Goal: Information Seeking & Learning: Learn about a topic

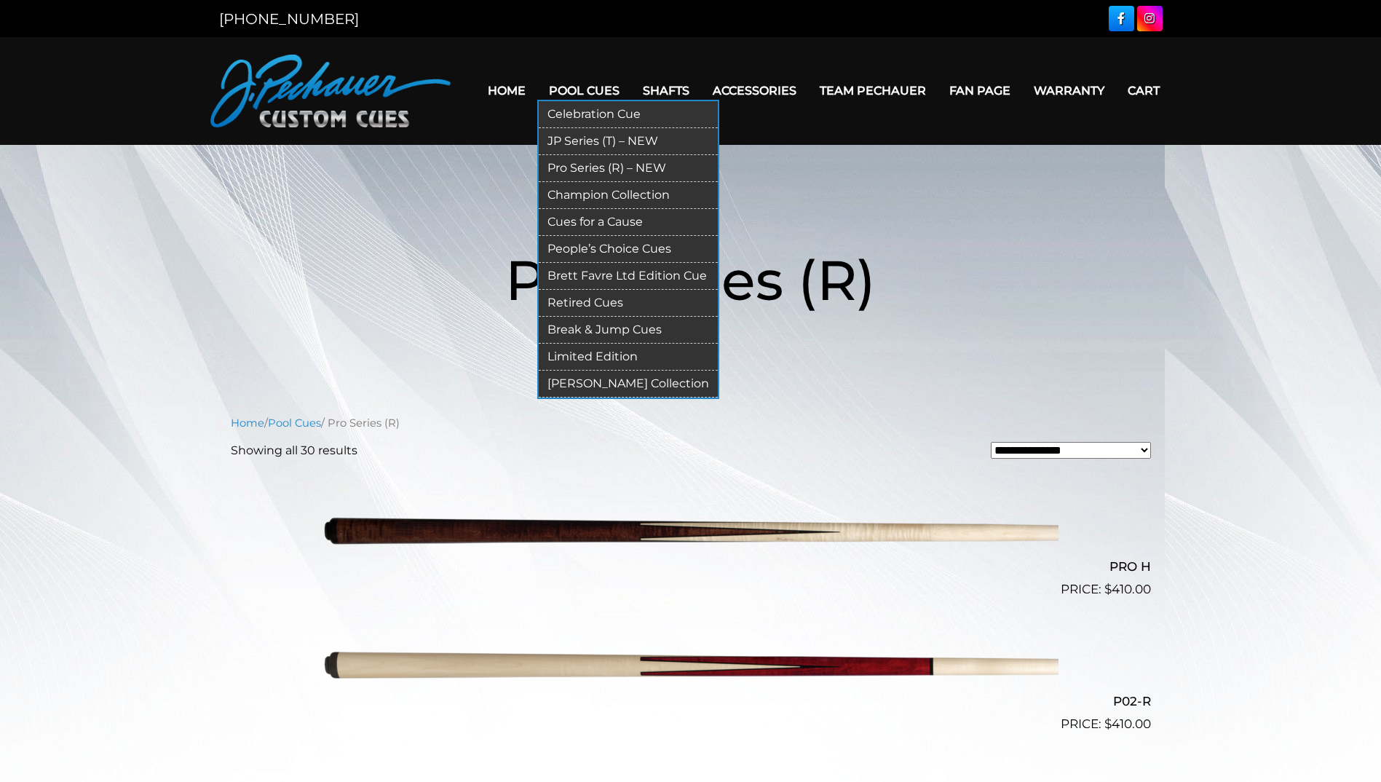
click at [600, 304] on link "Retired Cues" at bounding box center [628, 303] width 179 height 27
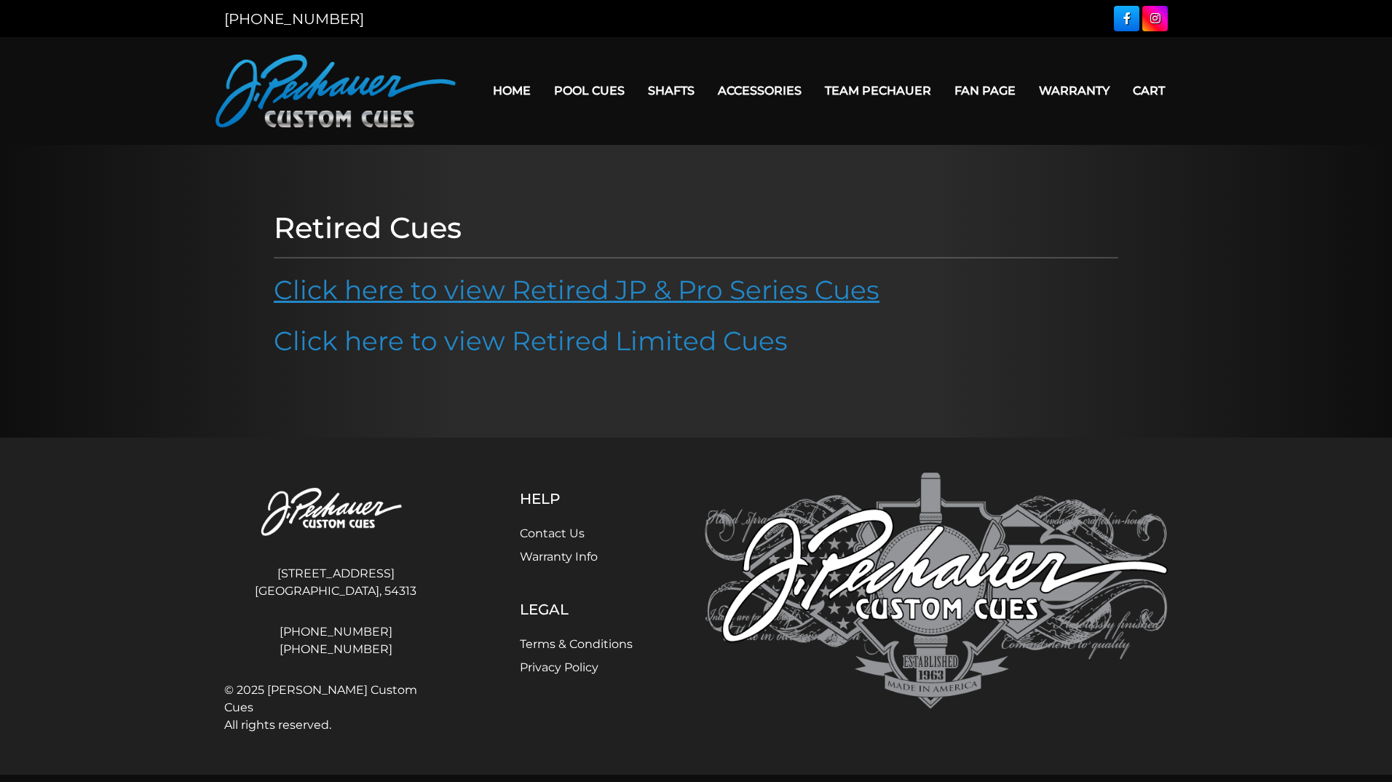
click at [489, 293] on link "Click here to view Retired JP & Pro Series Cues" at bounding box center [577, 290] width 606 height 32
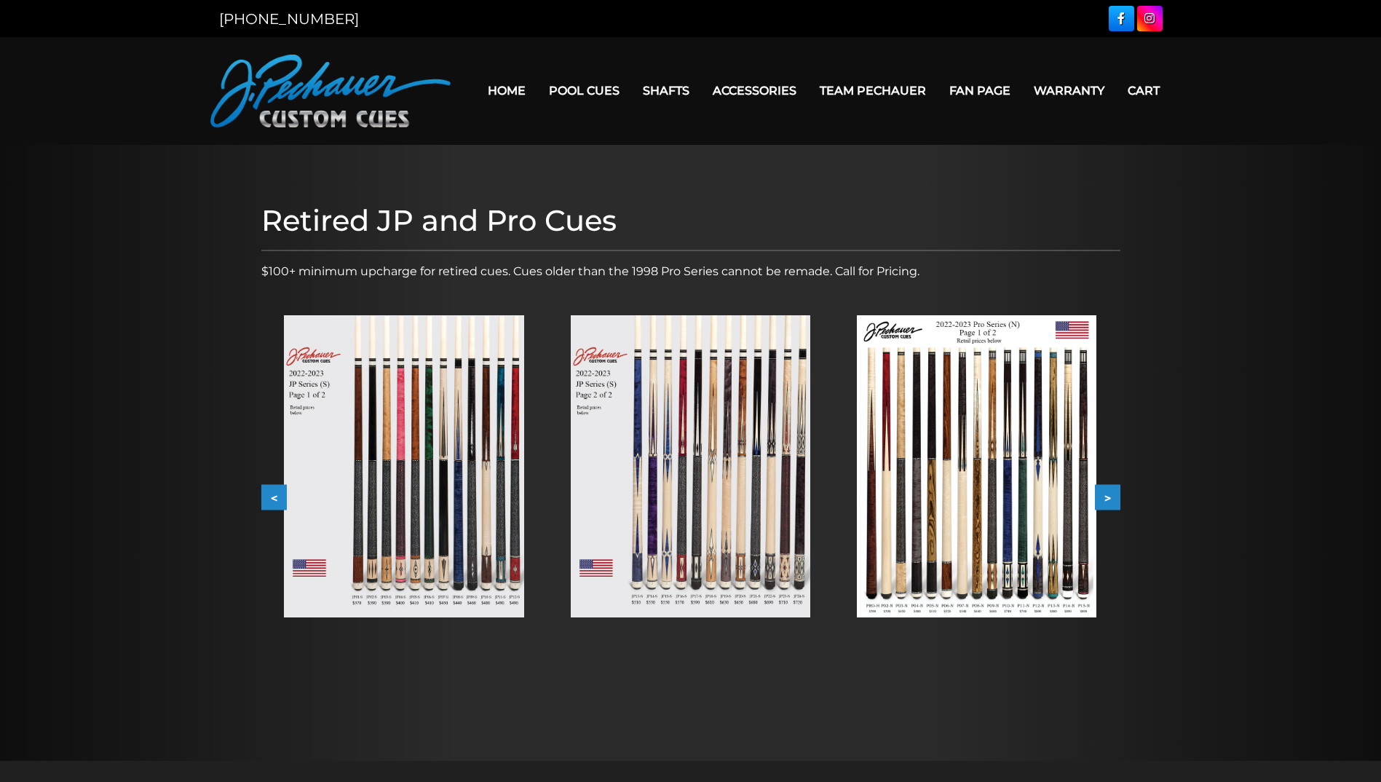
click at [397, 489] on img at bounding box center [404, 466] width 240 height 302
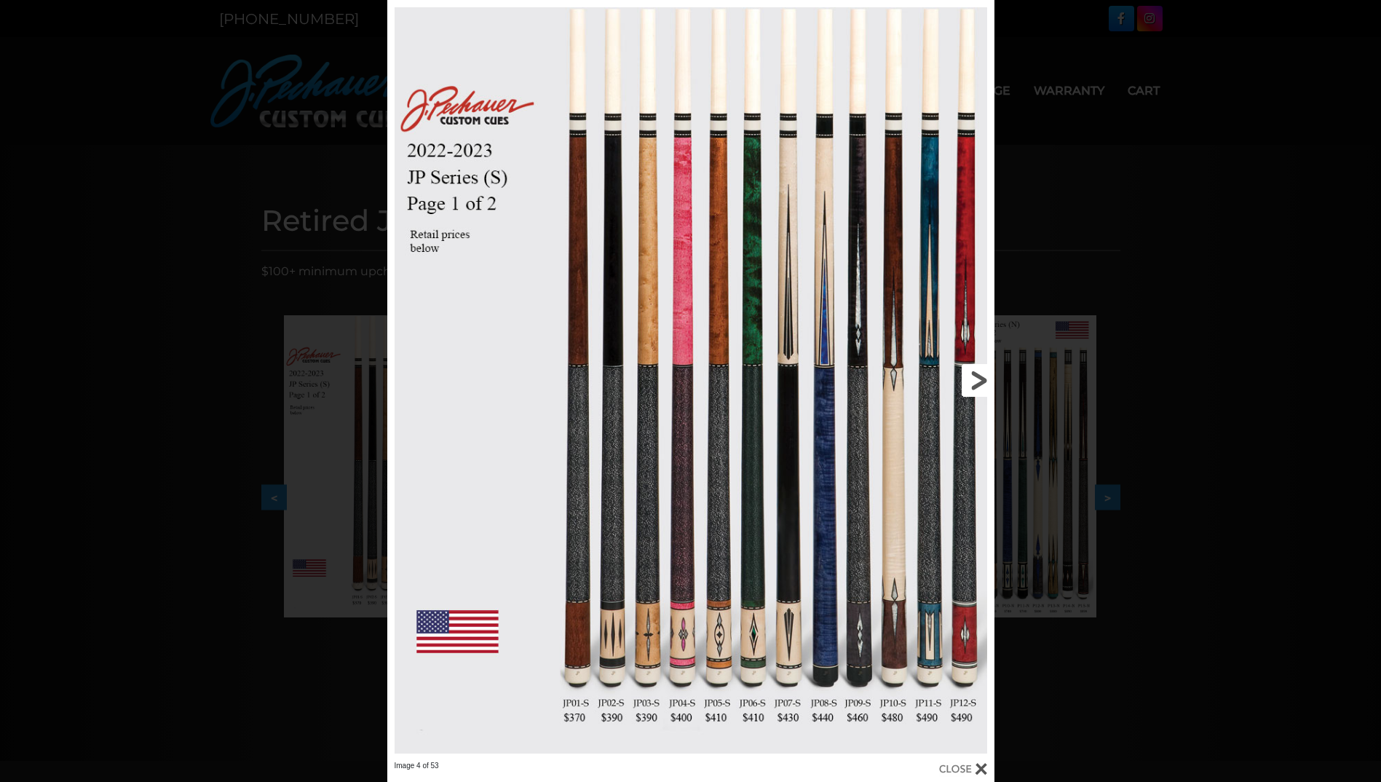
click at [965, 631] on link at bounding box center [857, 380] width 273 height 761
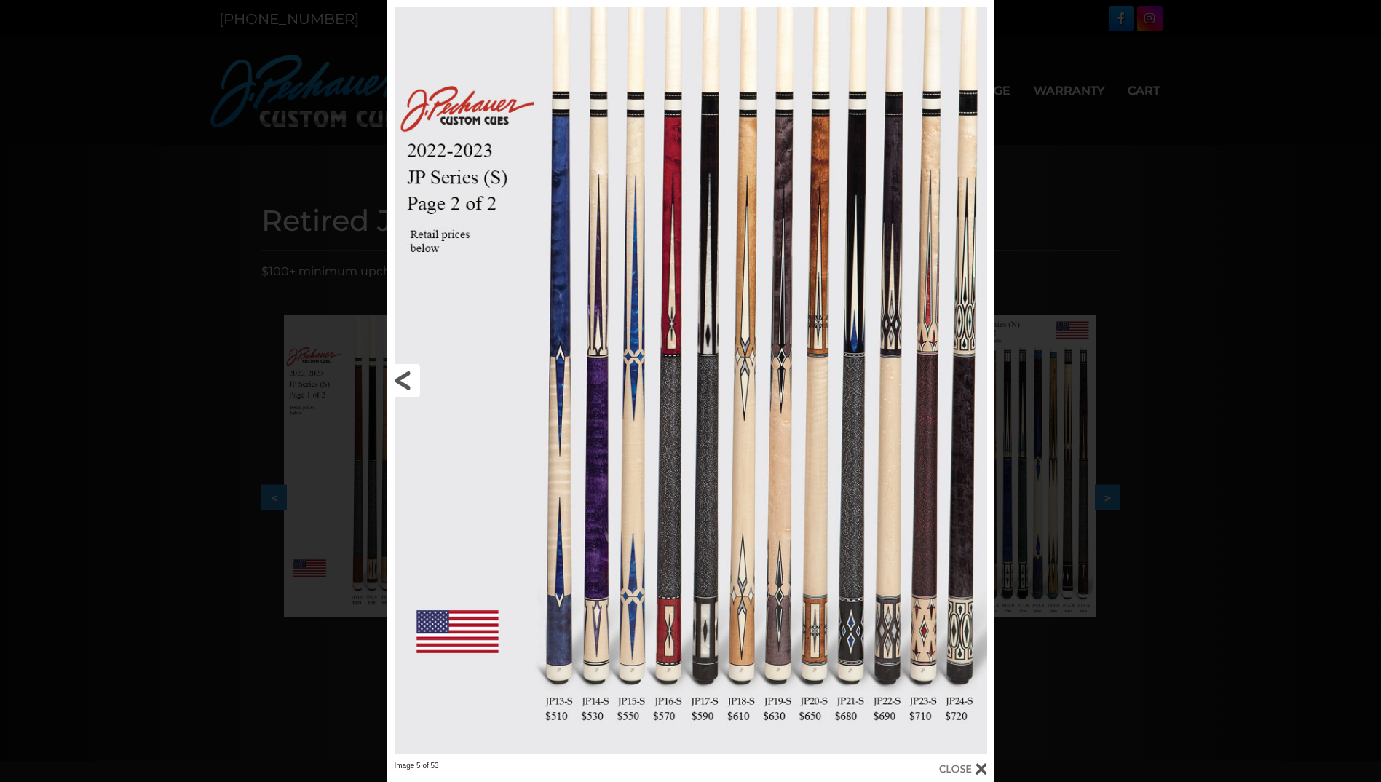
click at [414, 383] on link at bounding box center [523, 380] width 273 height 761
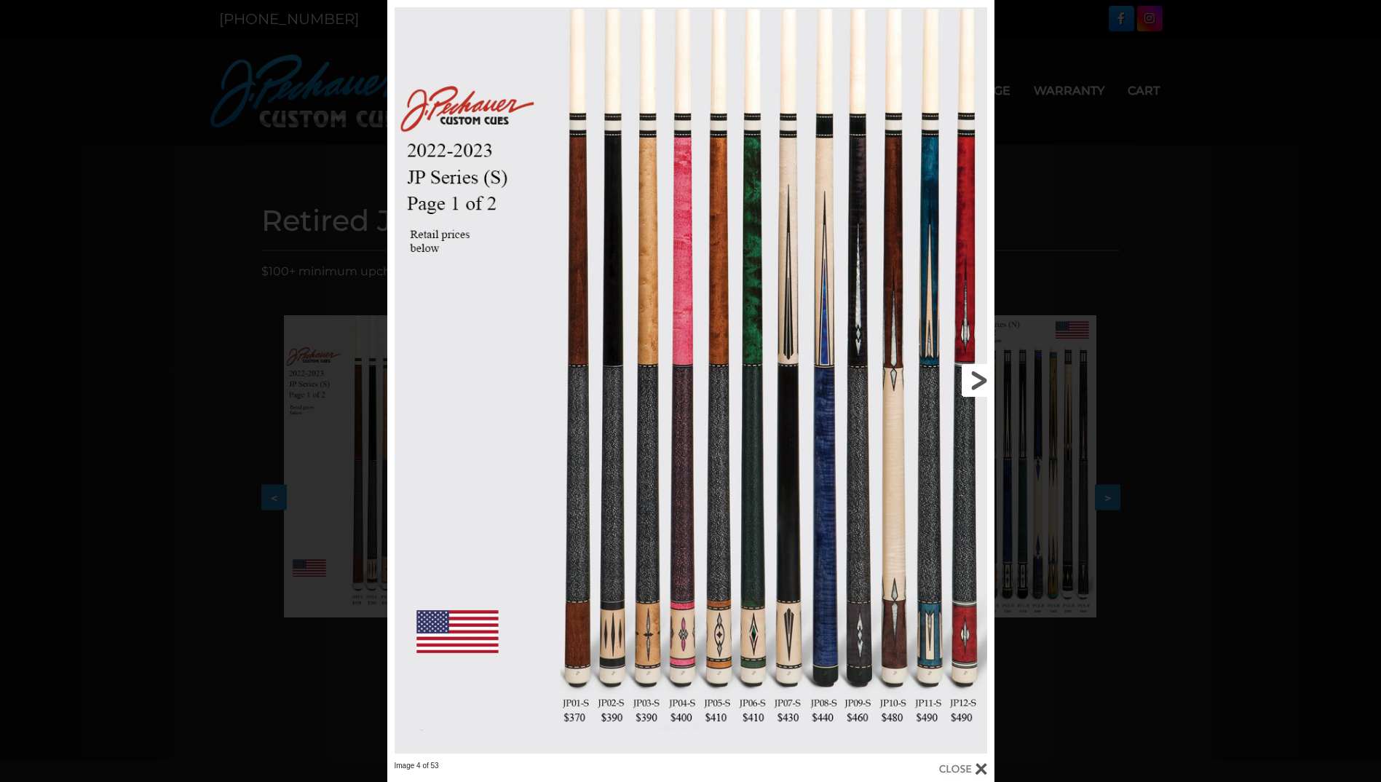
click at [973, 383] on link at bounding box center [857, 380] width 273 height 761
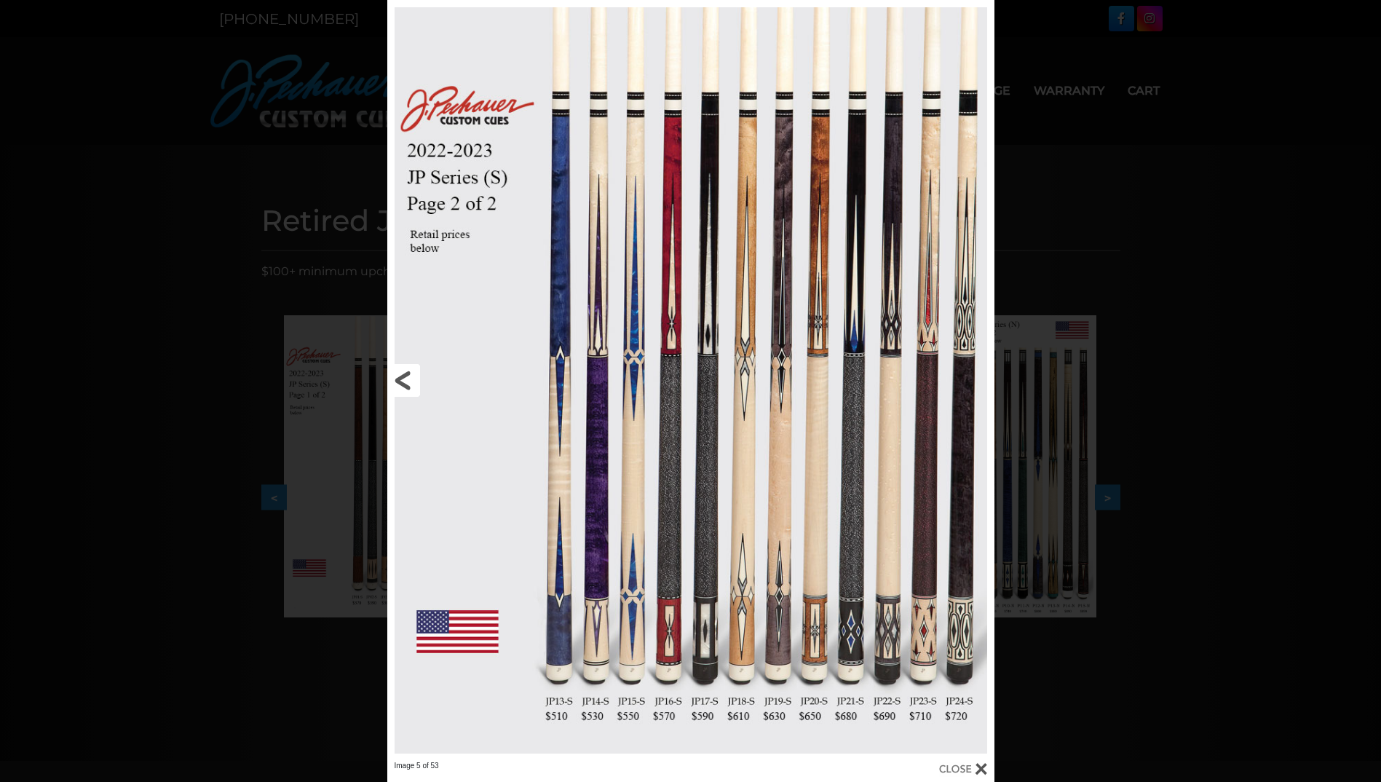
click at [419, 376] on link at bounding box center [523, 380] width 273 height 761
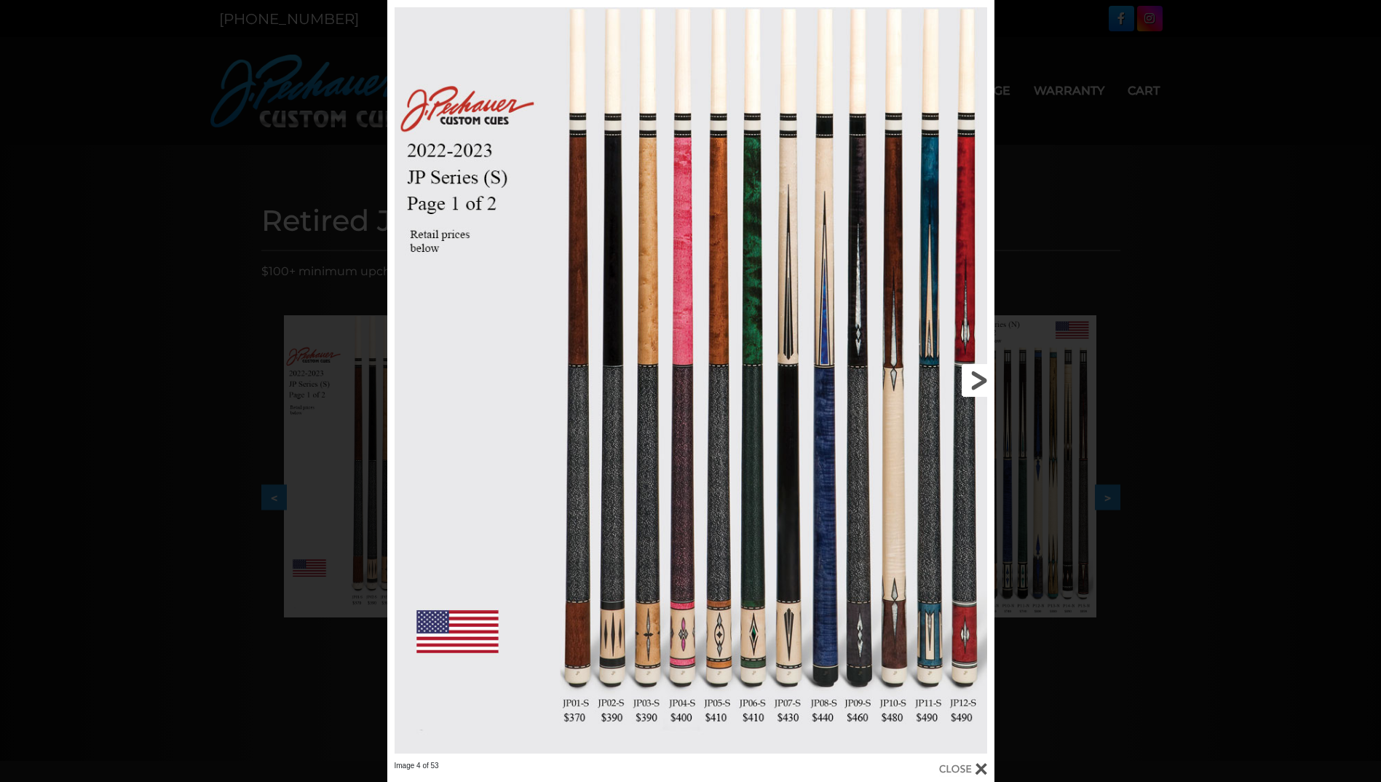
click at [979, 382] on link at bounding box center [857, 380] width 273 height 761
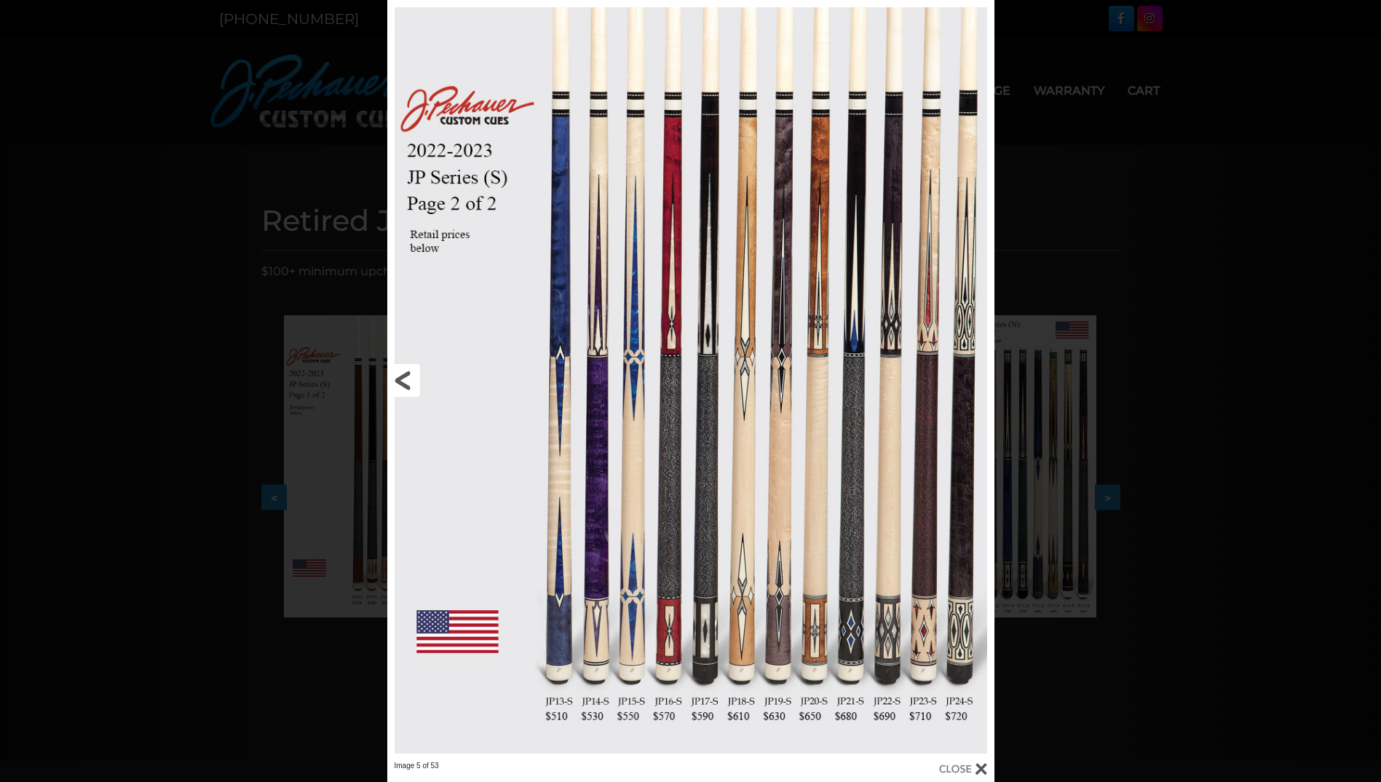
click at [411, 382] on link at bounding box center [523, 380] width 273 height 761
